Goal: Task Accomplishment & Management: Manage account settings

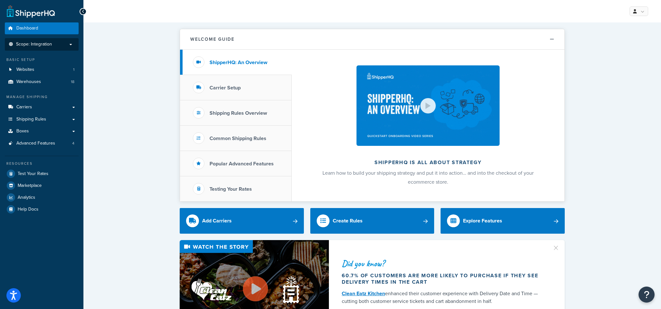
click at [33, 45] on span "Scope: Integration" at bounding box center [34, 44] width 36 height 5
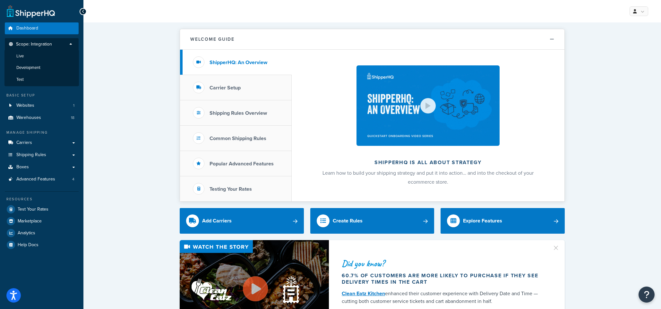
click at [40, 119] on span "Warehouses" at bounding box center [28, 117] width 25 height 5
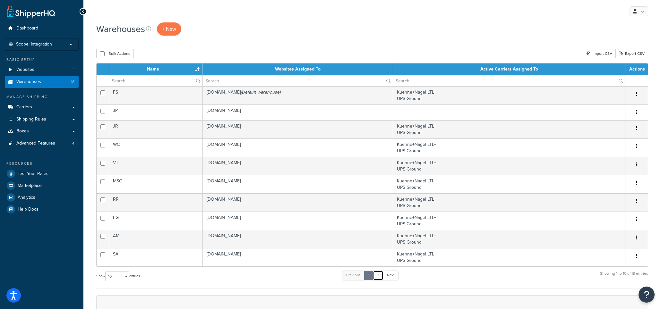
click at [377, 274] on link "2" at bounding box center [378, 276] width 11 height 10
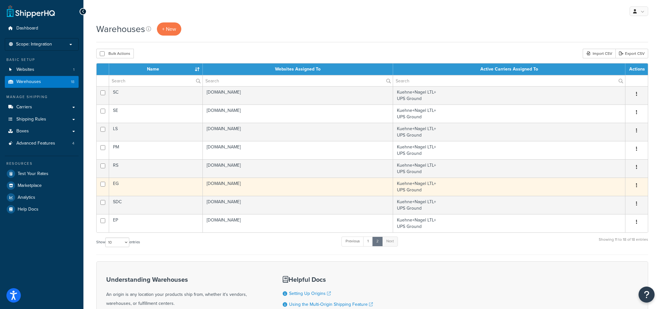
click at [164, 188] on td "EG" at bounding box center [156, 187] width 94 height 18
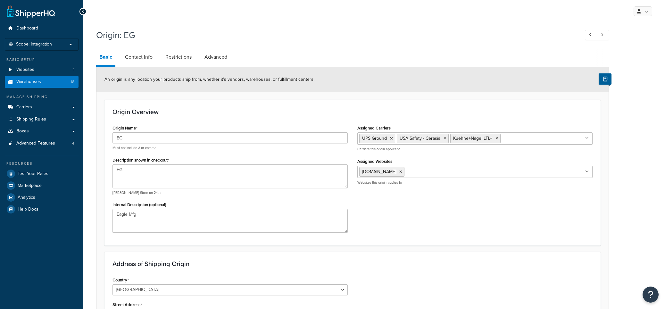
select select "48"
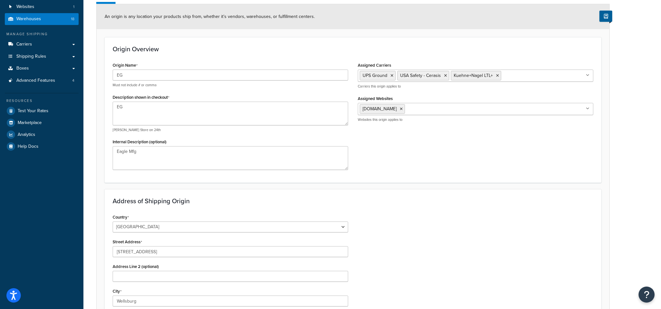
scroll to position [64, 0]
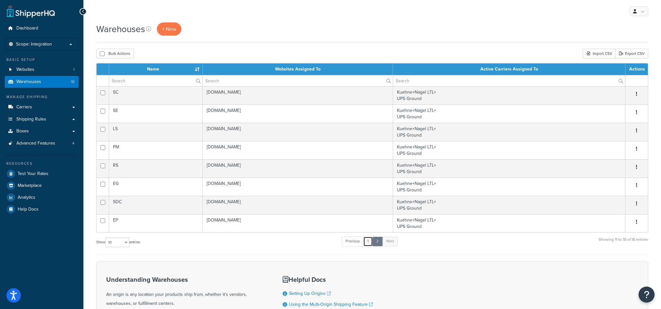
click at [369, 246] on link "1" at bounding box center [368, 242] width 10 height 10
